Goal: Navigation & Orientation: Find specific page/section

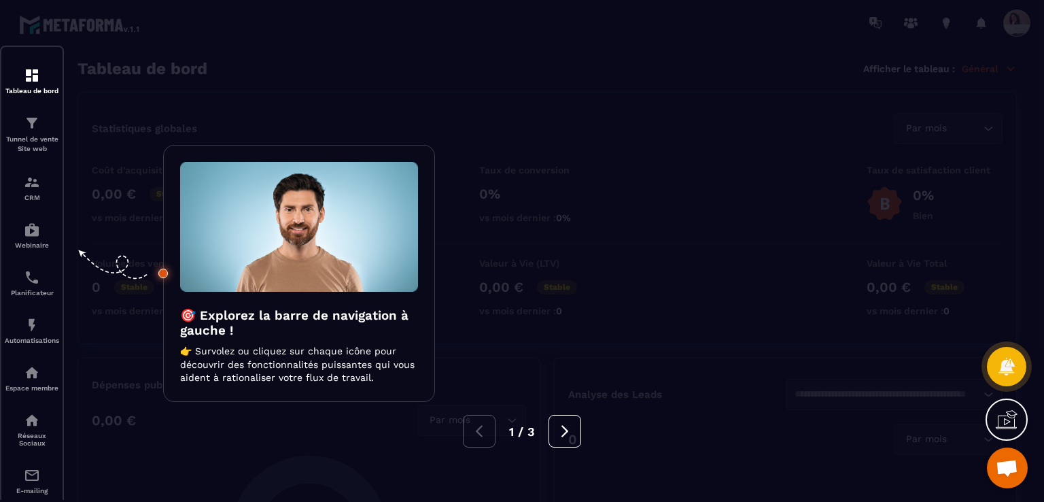
click at [335, 262] on img at bounding box center [299, 227] width 238 height 130
click at [565, 433] on icon at bounding box center [564, 431] width 7 height 12
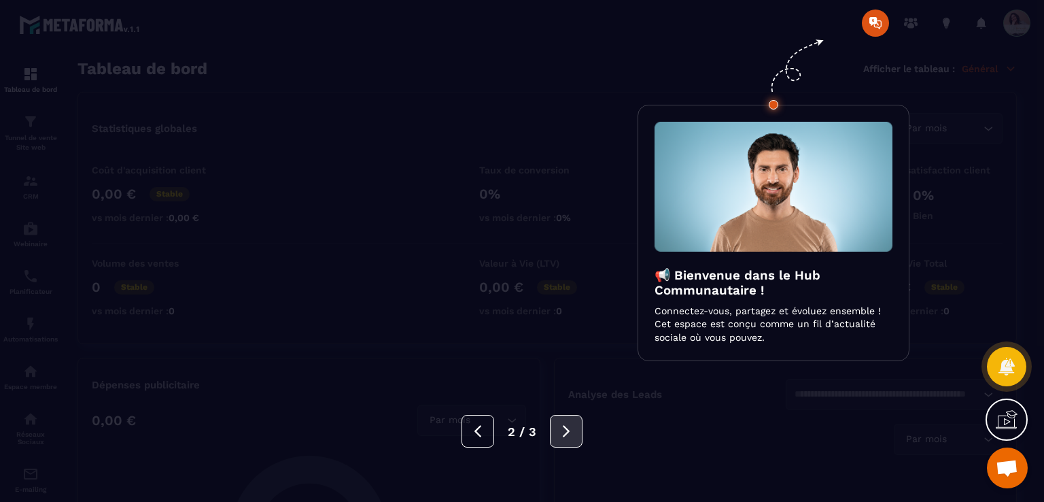
click at [565, 433] on icon at bounding box center [566, 431] width 7 height 12
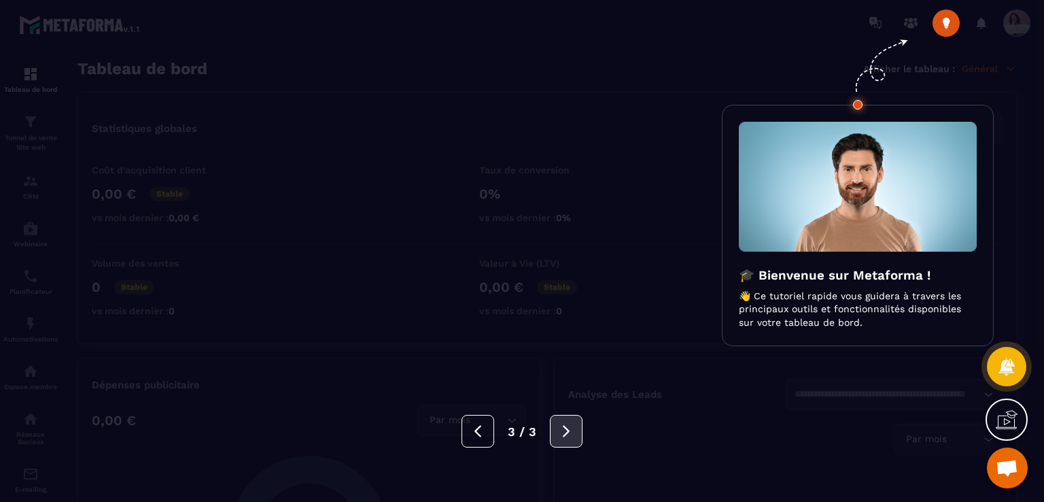
click at [565, 433] on icon at bounding box center [566, 431] width 7 height 12
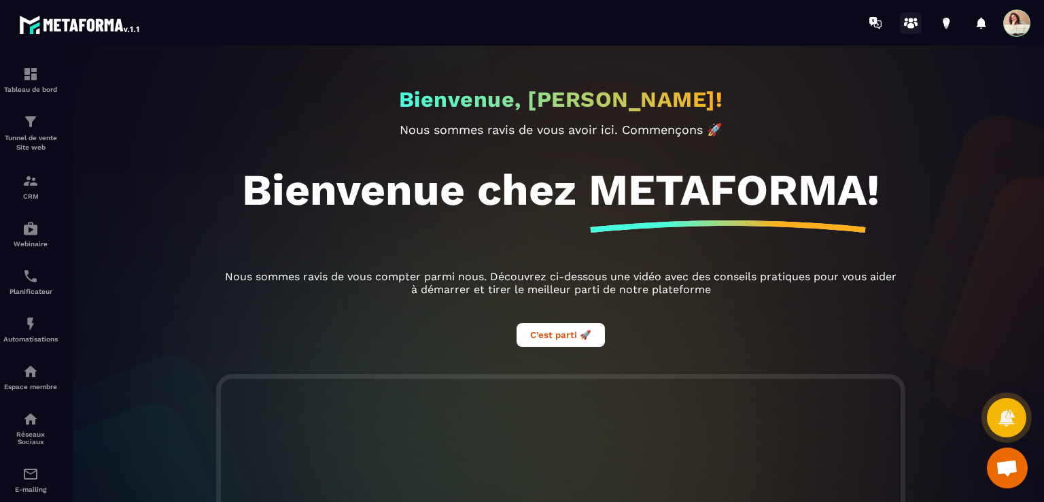
click at [910, 15] on icon at bounding box center [911, 23] width 22 height 22
click at [24, 77] on img at bounding box center [30, 74] width 16 height 16
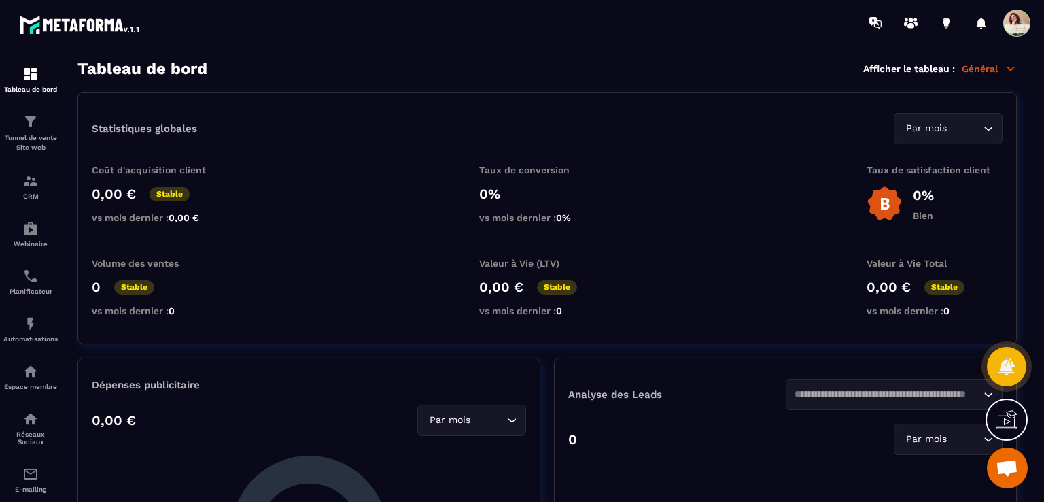
click at [996, 63] on p "Général" at bounding box center [989, 69] width 55 height 12
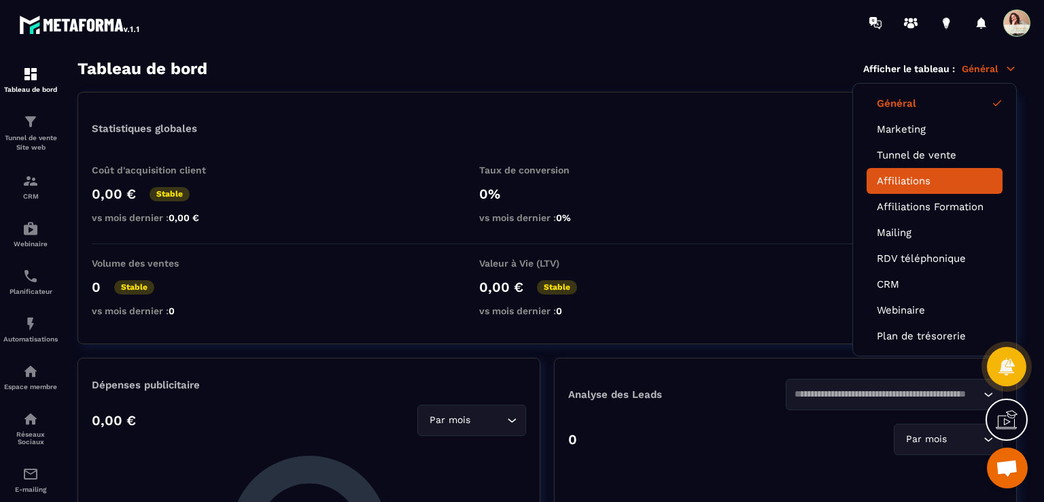
click at [906, 182] on link "Affiliations" at bounding box center [935, 181] width 116 height 12
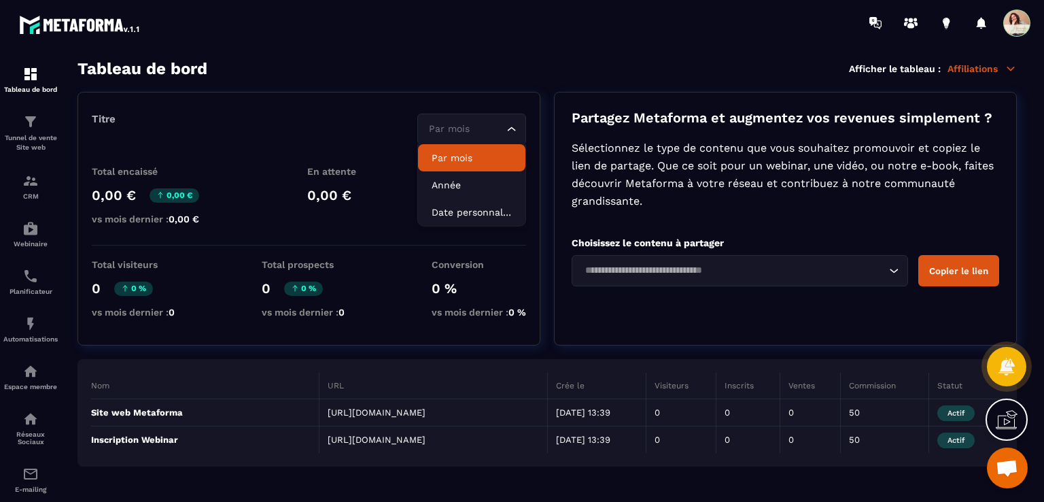
click at [502, 135] on input "Search for option" at bounding box center [464, 129] width 77 height 15
click at [502, 128] on input "Search for option" at bounding box center [464, 129] width 77 height 15
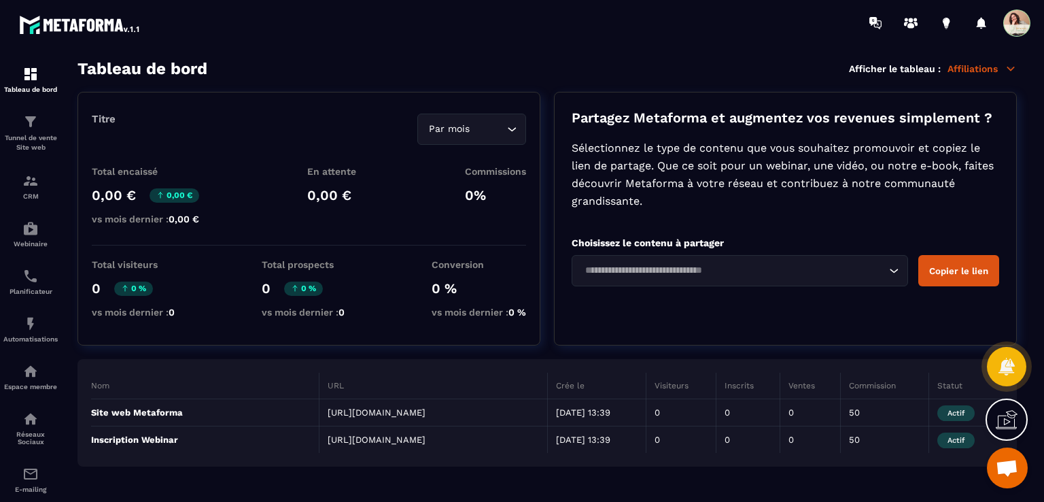
click at [512, 130] on icon "Search for option" at bounding box center [512, 129] width 14 height 14
click at [972, 69] on p "Affiliations" at bounding box center [981, 69] width 69 height 12
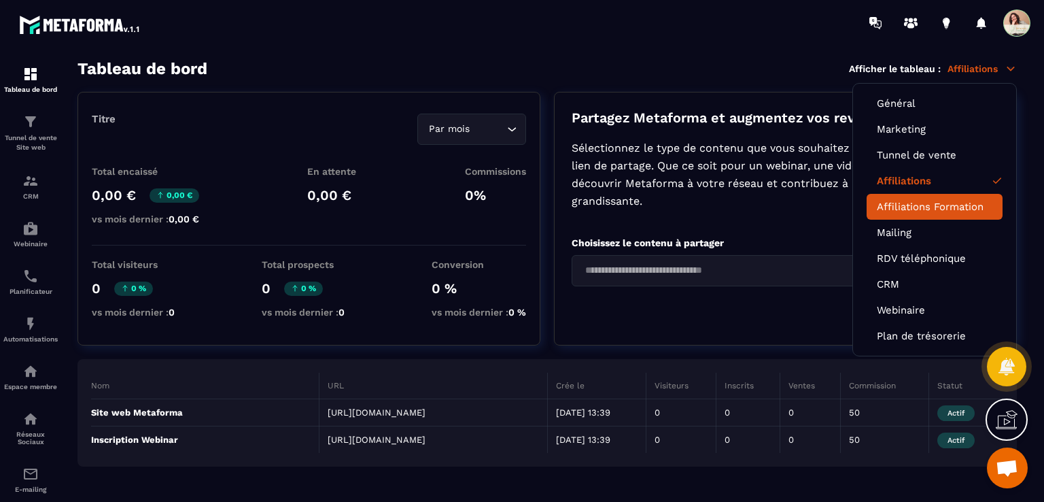
click at [971, 207] on link "Affiliations Formation" at bounding box center [935, 206] width 116 height 12
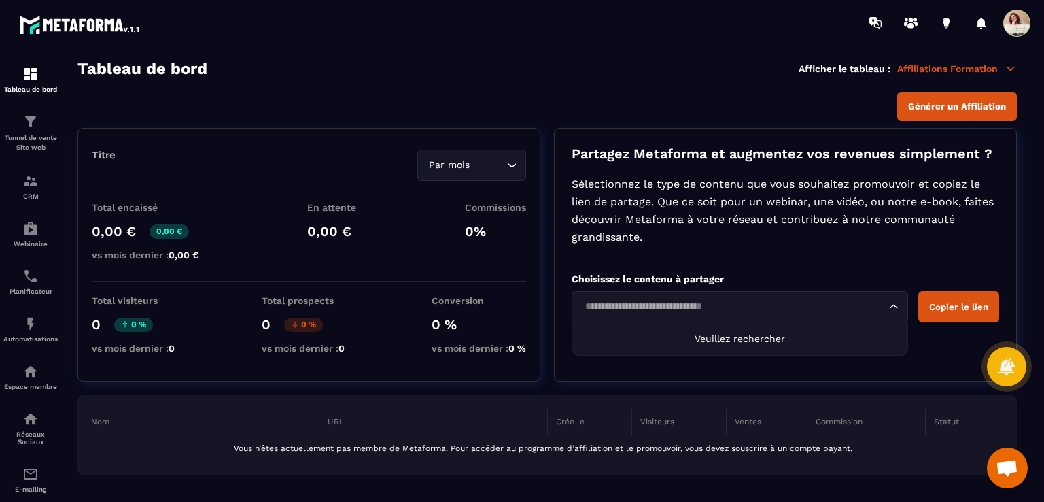
click at [891, 311] on icon "Search for option" at bounding box center [894, 307] width 14 height 14
click at [947, 67] on p "Affiliations Formation" at bounding box center [957, 69] width 120 height 12
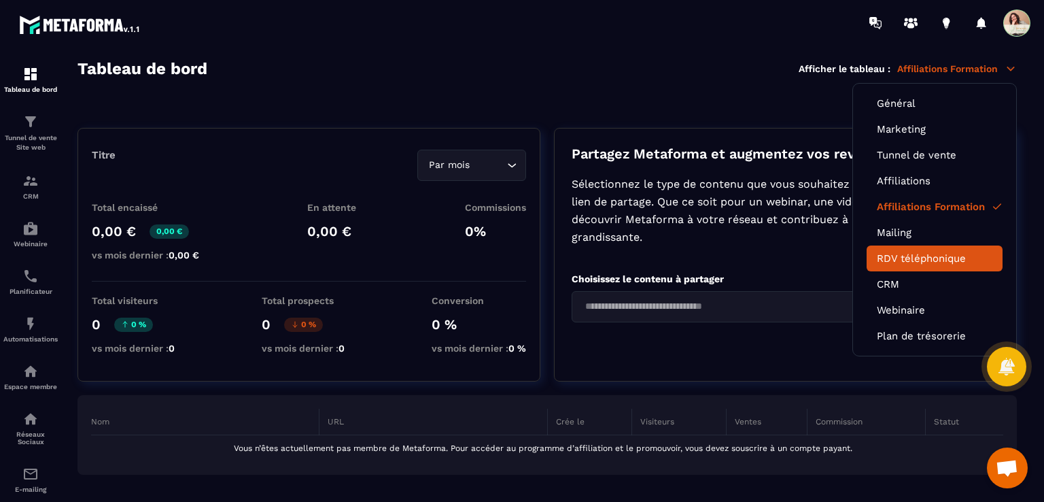
click at [913, 260] on link "RDV téléphonique" at bounding box center [935, 258] width 116 height 12
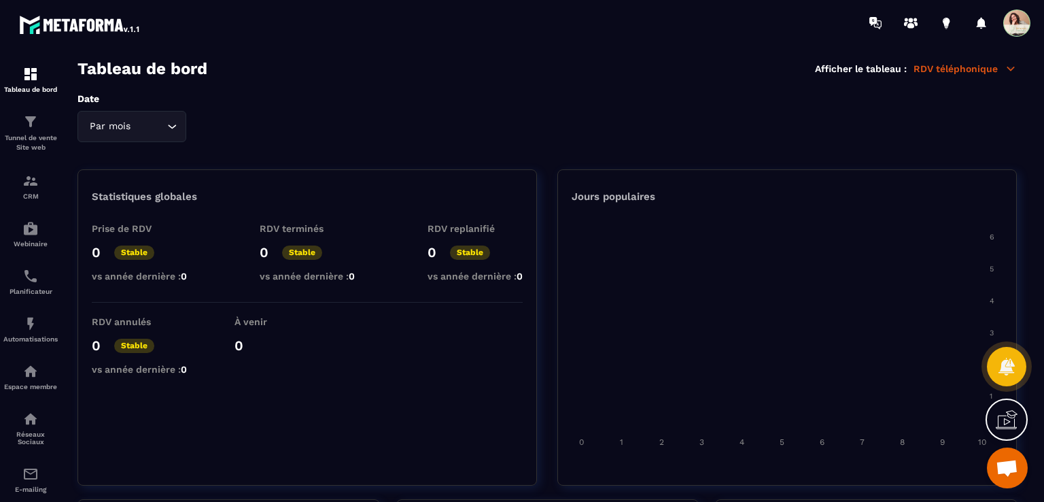
click at [970, 71] on p "RDV téléphonique" at bounding box center [964, 69] width 103 height 12
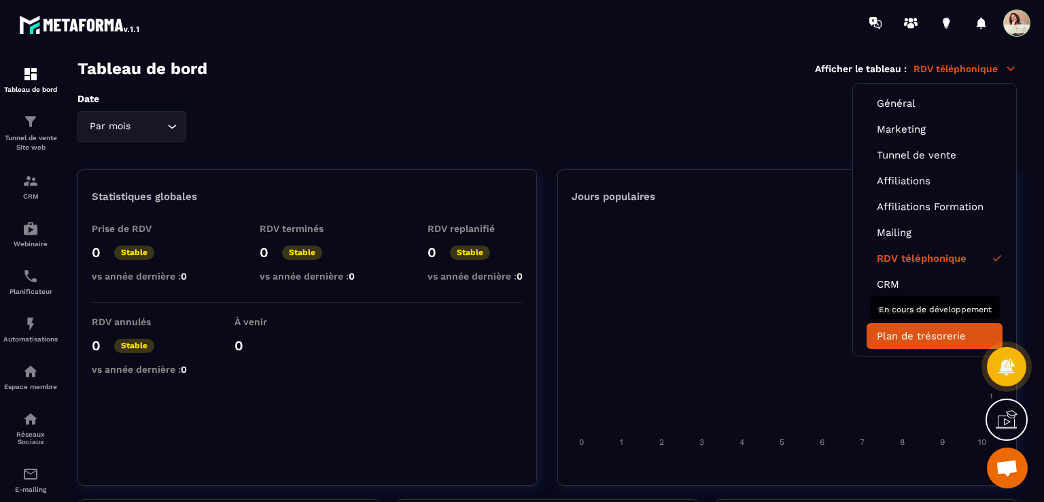
click at [916, 330] on link "Plan de trésorerie" at bounding box center [935, 336] width 116 height 12
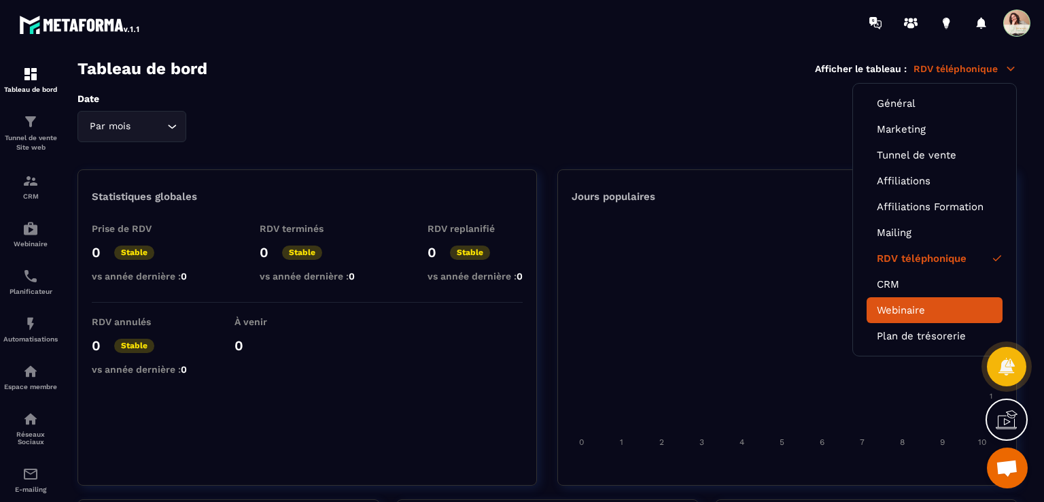
click at [907, 304] on link "Webinaire" at bounding box center [935, 310] width 116 height 12
